Goal: Find specific page/section: Find specific page/section

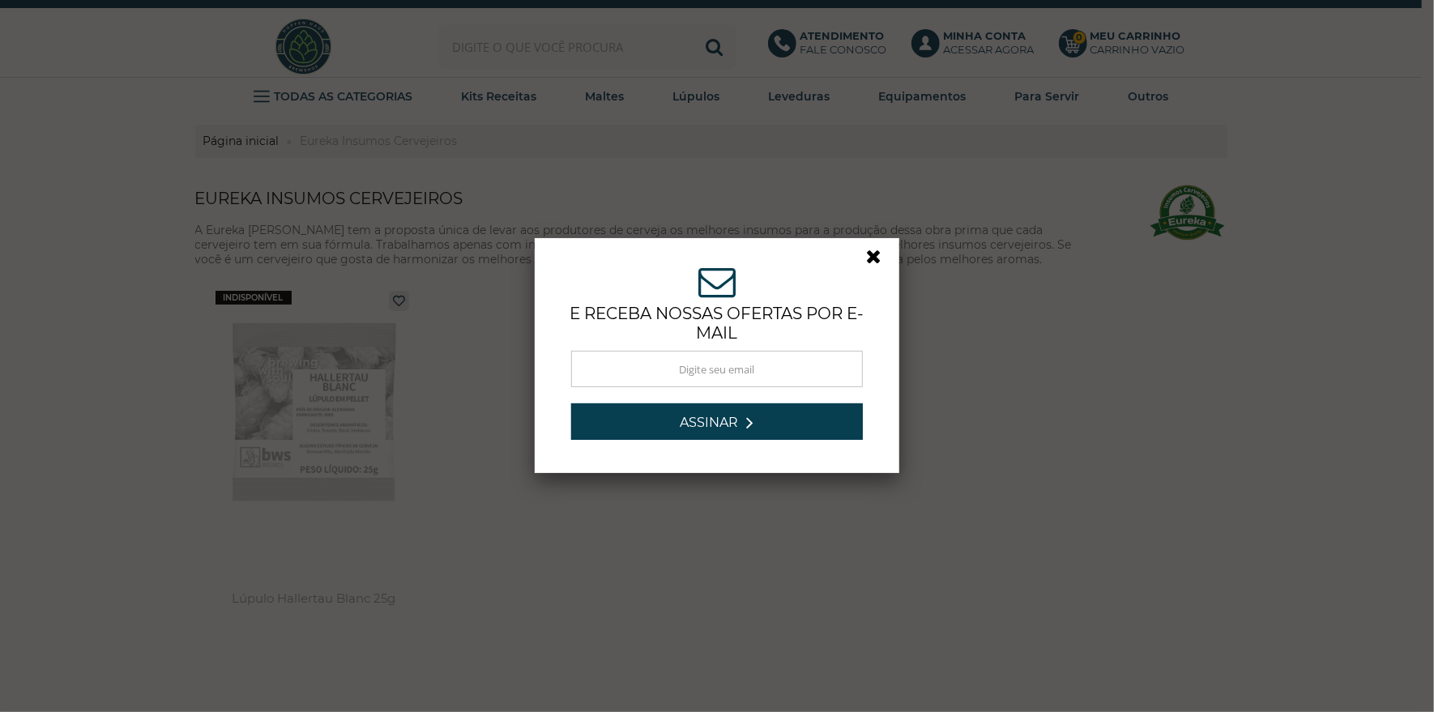
click at [868, 253] on link at bounding box center [880, 260] width 29 height 29
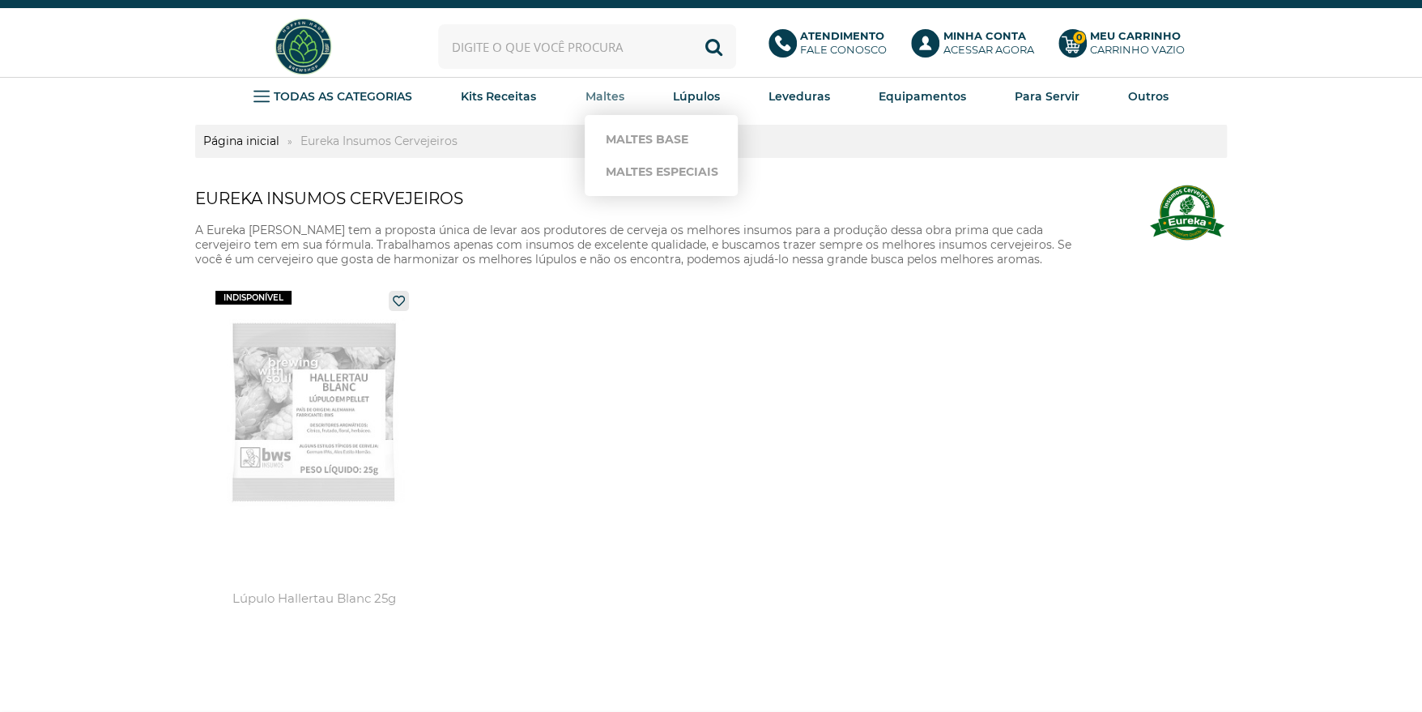
click at [607, 100] on strong "Maltes" at bounding box center [604, 96] width 39 height 15
click at [1193, 204] on img at bounding box center [1186, 214] width 81 height 81
